Goal: Communication & Community: Answer question/provide support

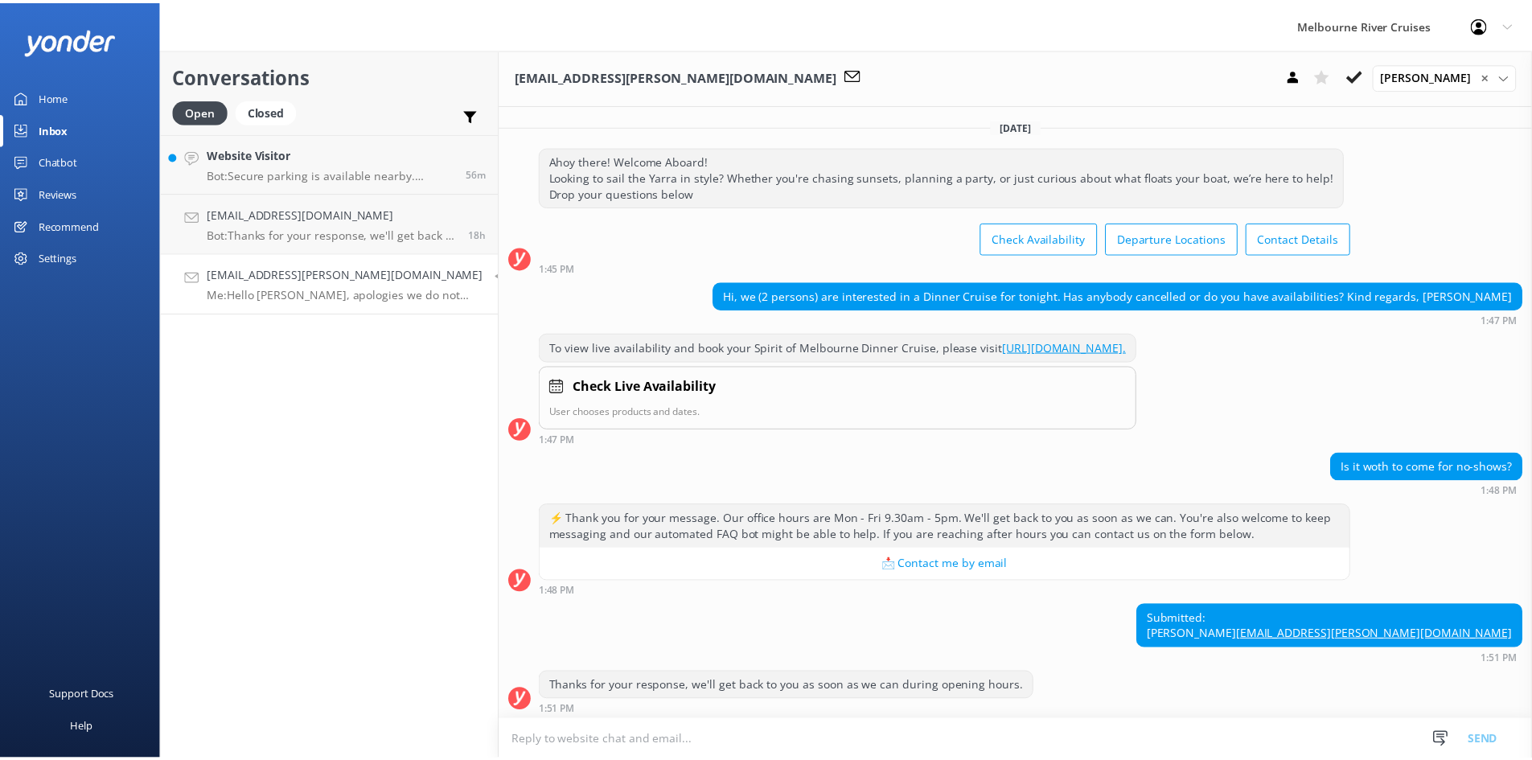
scroll to position [253, 0]
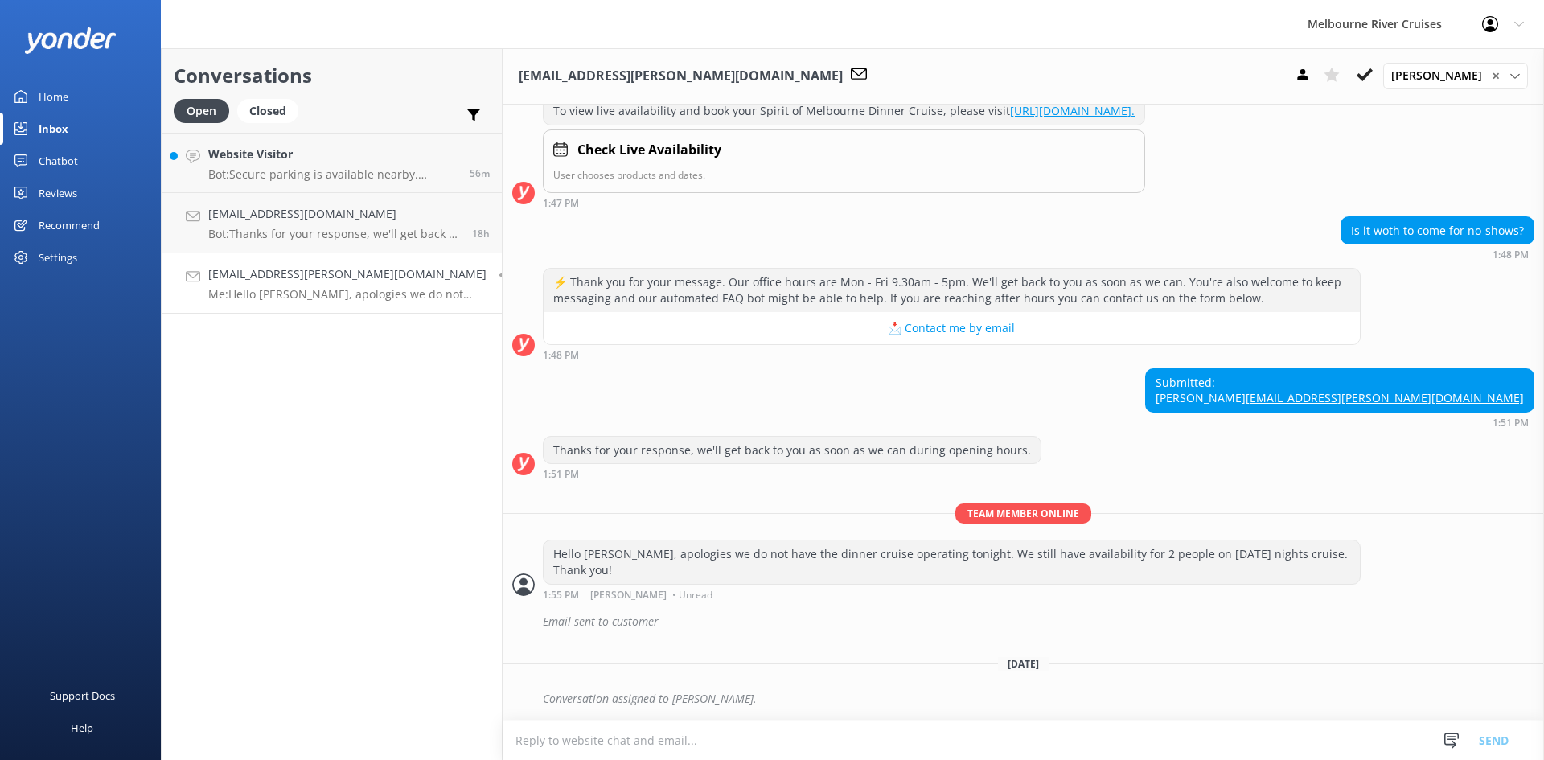
click at [283, 289] on p "Me: Hello [PERSON_NAME], apologies we do not have the dinner cruise operating t…" at bounding box center [347, 294] width 278 height 14
click at [340, 279] on h4 "[EMAIL_ADDRESS][PERSON_NAME][DOMAIN_NAME]" at bounding box center [347, 274] width 278 height 18
click at [1373, 71] on use at bounding box center [1365, 74] width 16 height 13
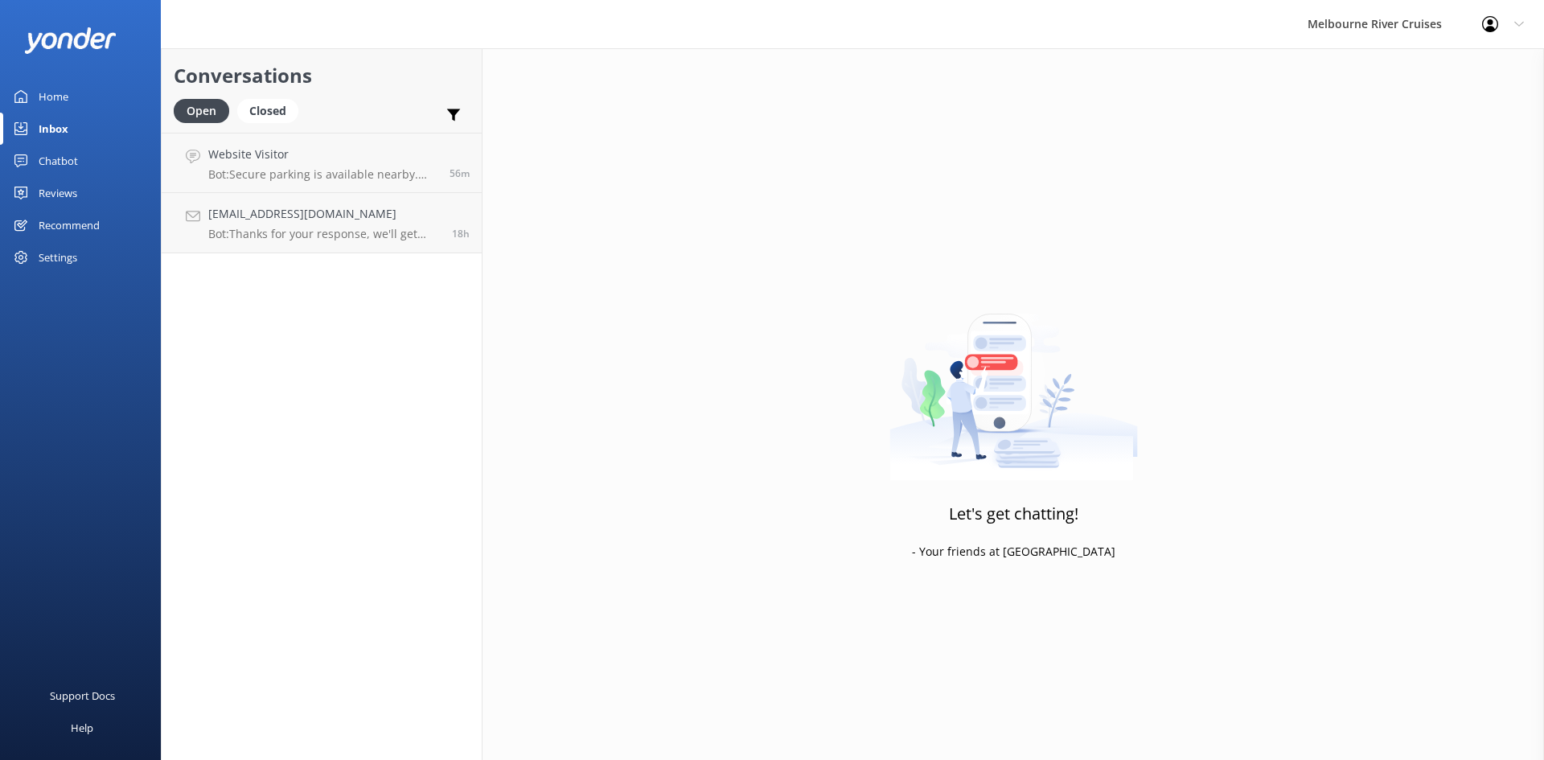
click at [72, 98] on link "Home" at bounding box center [80, 96] width 161 height 32
